Goal: Information Seeking & Learning: Learn about a topic

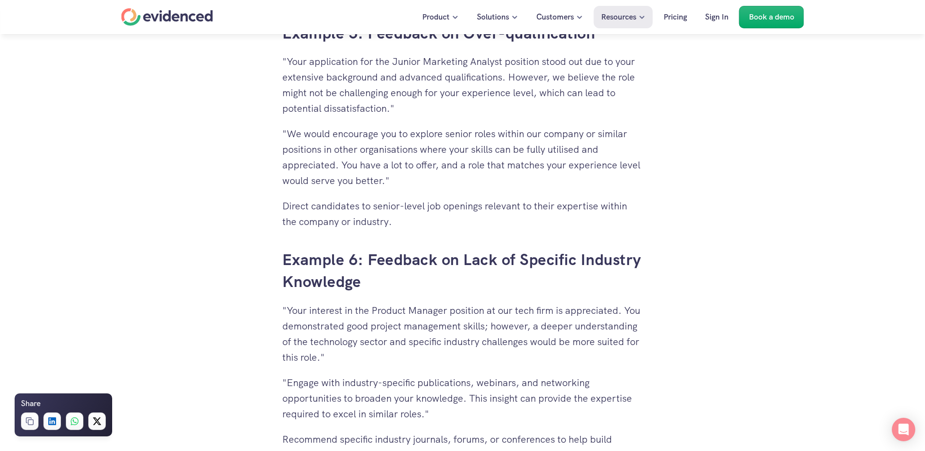
scroll to position [3415, 0]
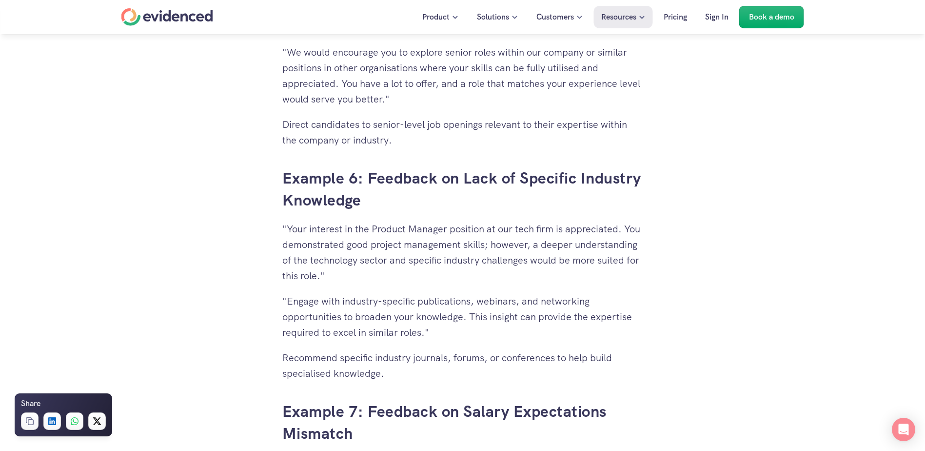
drag, startPoint x: 531, startPoint y: 249, endPoint x: 586, endPoint y: 260, distance: 56.6
click at [586, 260] on p ""Your interest in the Product Manager position at our tech firm is appreciated.…" at bounding box center [462, 252] width 361 height 62
drag, startPoint x: 321, startPoint y: 254, endPoint x: 563, endPoint y: 267, distance: 242.4
click at [563, 267] on p ""Your interest in the Product Manager position at our tech firm is appreciated.…" at bounding box center [462, 252] width 361 height 62
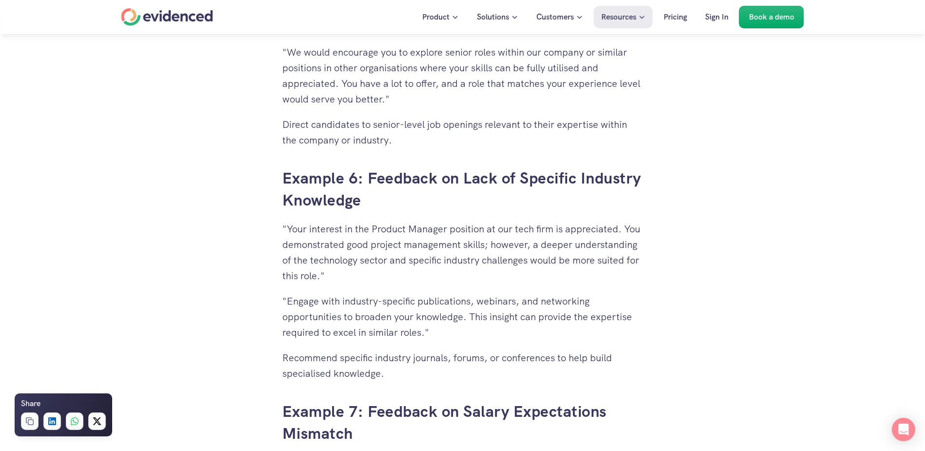
click at [564, 267] on p ""Your interest in the Product Manager position at our tech firm is appreciated.…" at bounding box center [462, 252] width 361 height 62
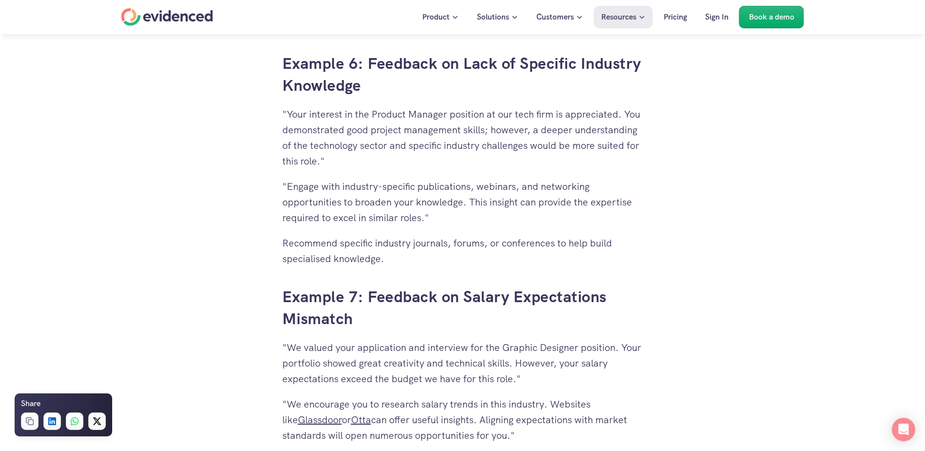
scroll to position [3659, 0]
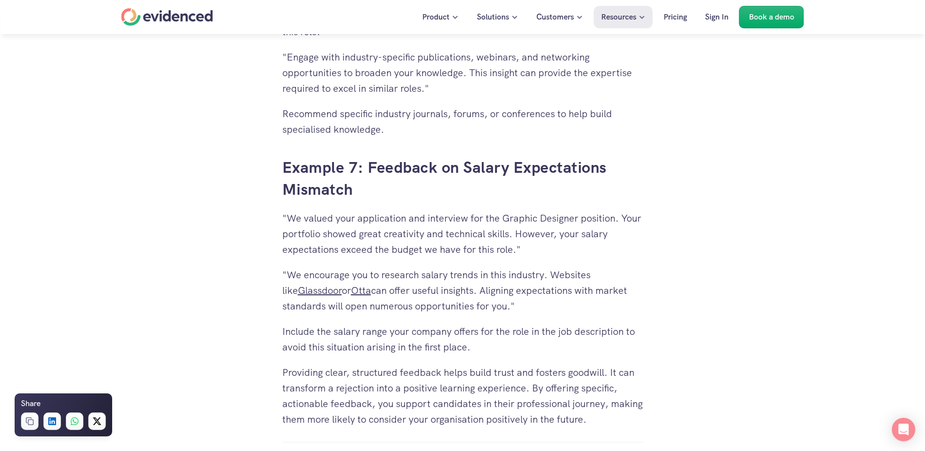
click at [510, 281] on p ""We encourage you to research salary trends in this industry. Websites like Gla…" at bounding box center [462, 290] width 361 height 47
drag, startPoint x: 510, startPoint y: 226, endPoint x: 517, endPoint y: 293, distance: 66.6
click at [428, 236] on p ""We valued your application and interview for the Graphic Designer position. Yo…" at bounding box center [462, 233] width 361 height 47
click at [391, 238] on p ""We valued your application and interview for the Graphic Designer position. Yo…" at bounding box center [462, 233] width 361 height 47
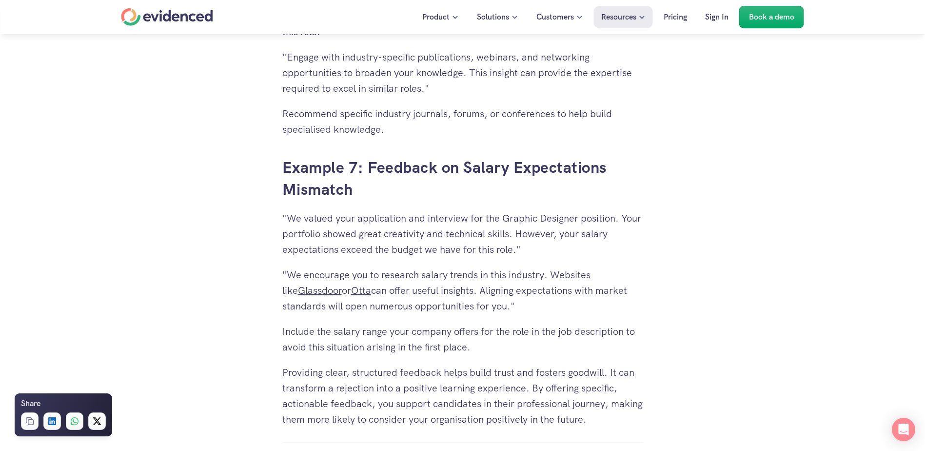
drag, startPoint x: 391, startPoint y: 238, endPoint x: 420, endPoint y: 251, distance: 31.2
click at [420, 251] on p ""We valued your application and interview for the Graphic Designer position. Yo…" at bounding box center [462, 233] width 361 height 47
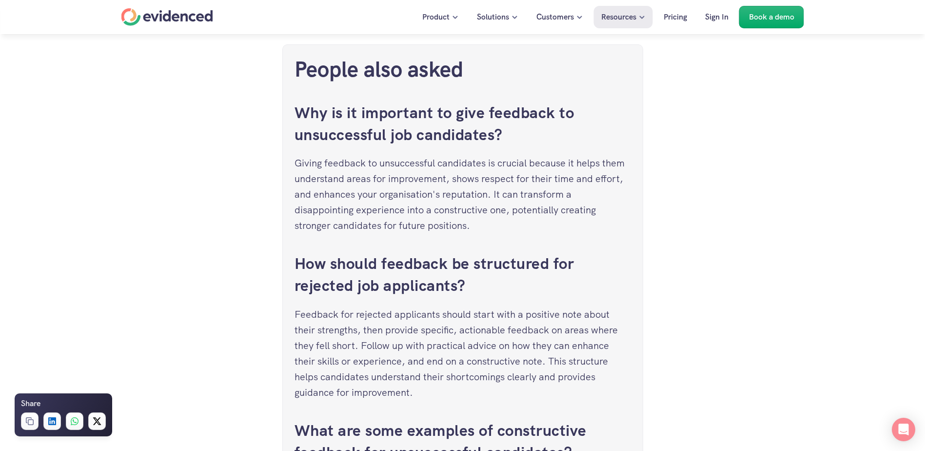
scroll to position [4439, 0]
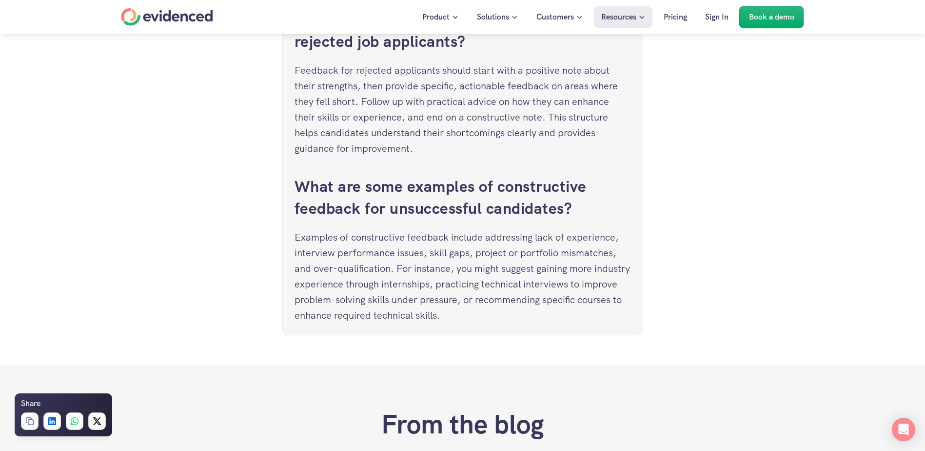
click at [399, 270] on p "Examples of constructive feedback include addressing lack of experience, interv…" at bounding box center [463, 276] width 337 height 94
drag, startPoint x: 399, startPoint y: 270, endPoint x: 465, endPoint y: 309, distance: 76.7
click at [465, 309] on p "Examples of constructive feedback include addressing lack of experience, interv…" at bounding box center [463, 276] width 337 height 94
click at [375, 260] on p "Examples of constructive feedback include addressing lack of experience, interv…" at bounding box center [463, 276] width 337 height 94
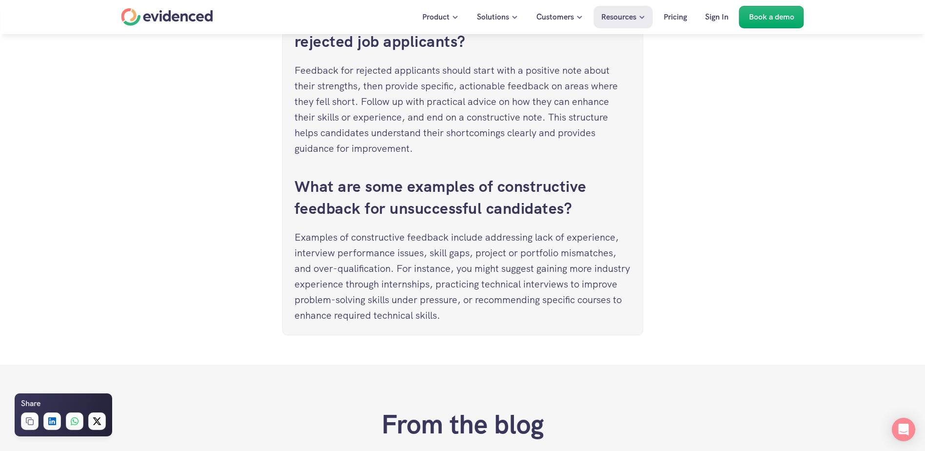
drag, startPoint x: 406, startPoint y: 247, endPoint x: 445, endPoint y: 291, distance: 58.7
click at [445, 291] on p "Examples of constructive feedback include addressing lack of experience, interv…" at bounding box center [463, 276] width 337 height 94
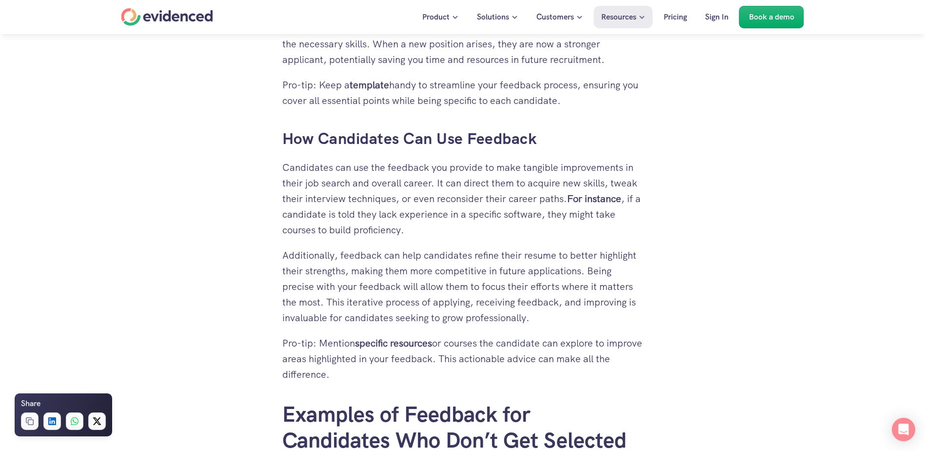
scroll to position [1399, 0]
